Goal: Task Accomplishment & Management: Manage account settings

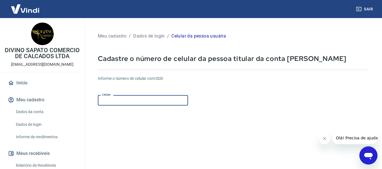
click at [144, 100] on input "Celular" at bounding box center [143, 100] width 90 height 10
type input "(54) 99605-8178"
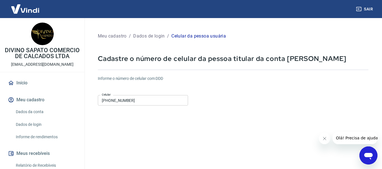
click at [259, 115] on form "Informe o número de celular com DDD Celular (54) 99605-8178 Celular Continuar C…" at bounding box center [233, 153] width 271 height 165
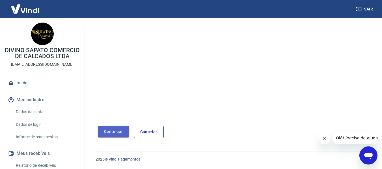
click at [109, 135] on button "Continuar" at bounding box center [113, 132] width 31 height 12
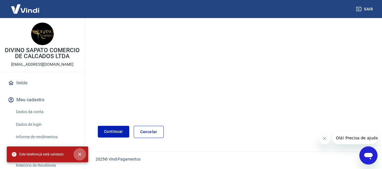
click at [80, 156] on icon "close" at bounding box center [80, 155] width 6 height 6
